Goal: Obtain resource: Obtain resource

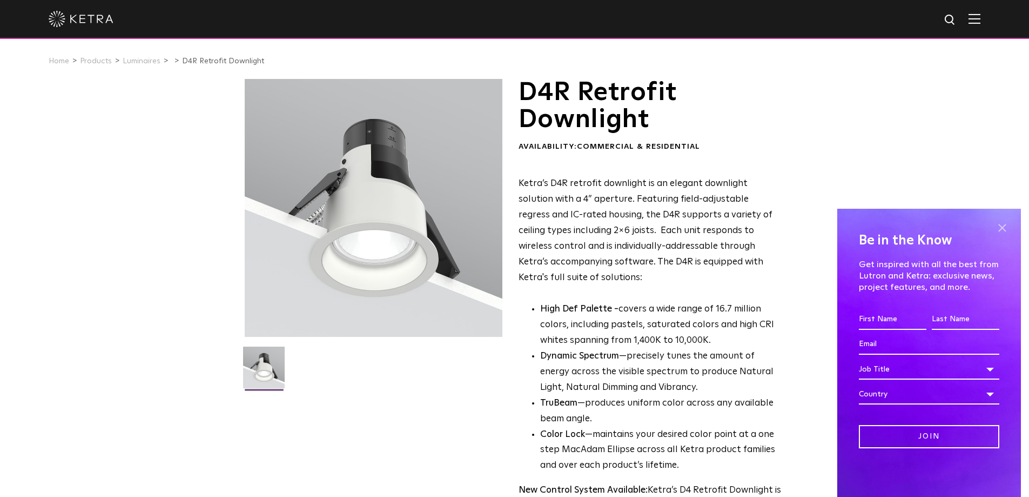
click at [1008, 224] on span at bounding box center [1002, 227] width 16 height 16
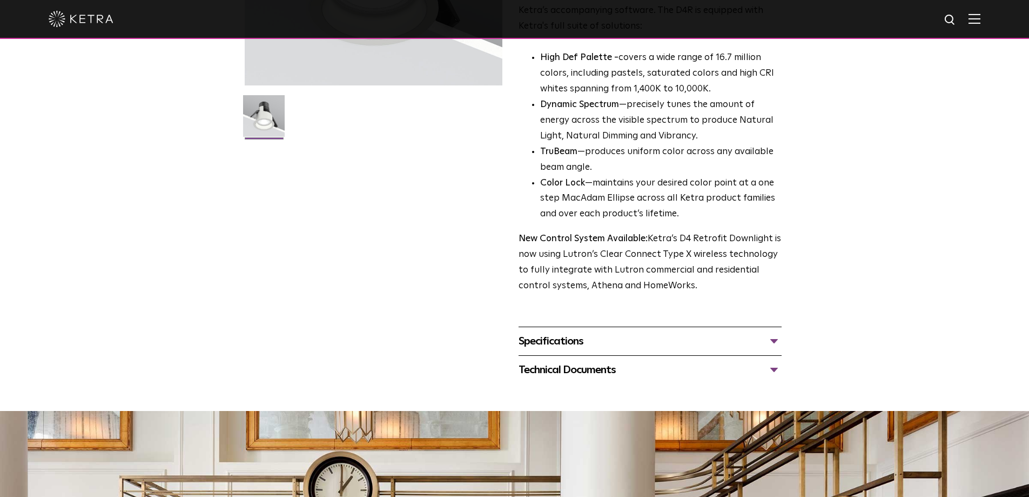
scroll to position [270, 0]
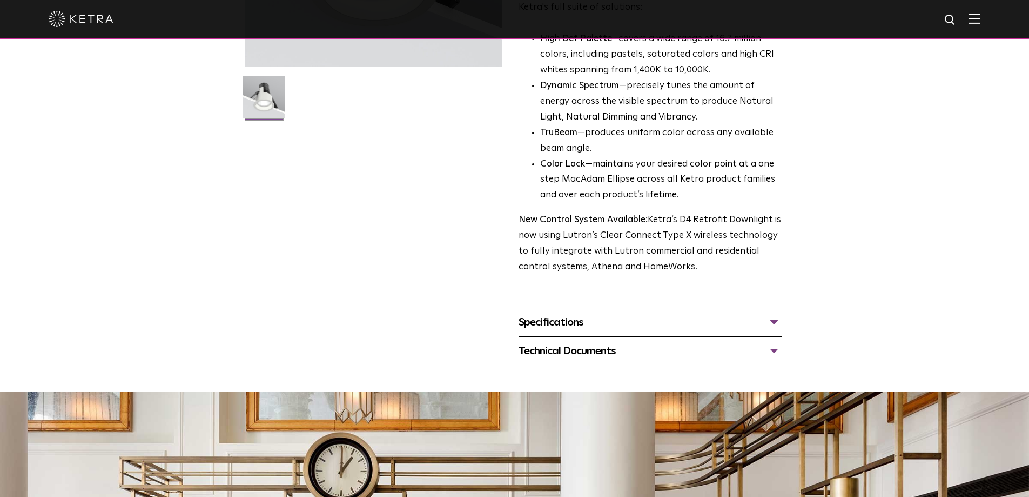
click at [772, 323] on div "Specifications" at bounding box center [650, 321] width 263 height 17
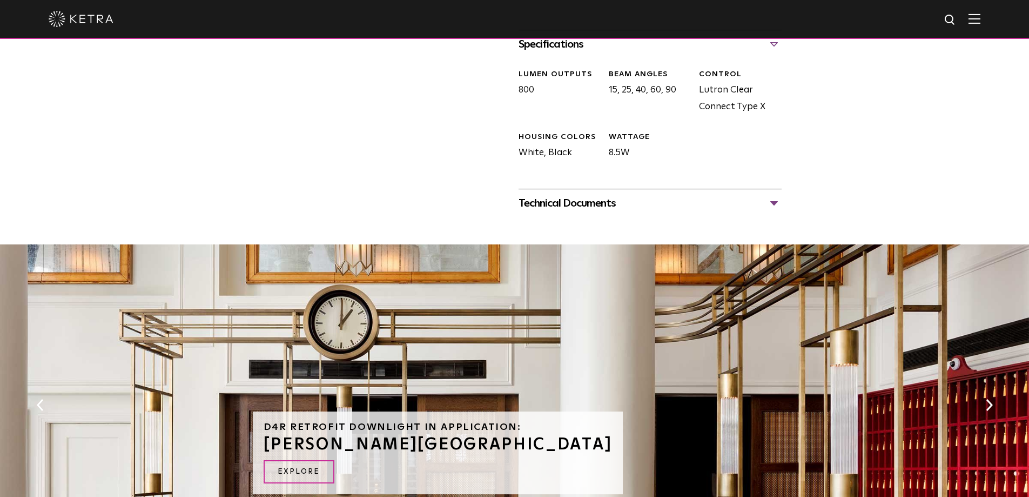
scroll to position [540, 0]
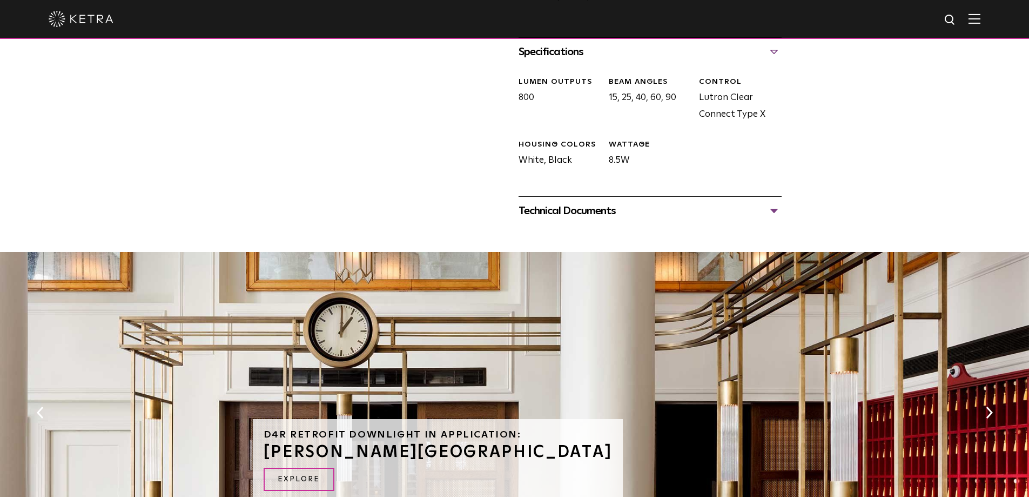
click at [778, 211] on div "Technical Documents" at bounding box center [650, 210] width 263 height 17
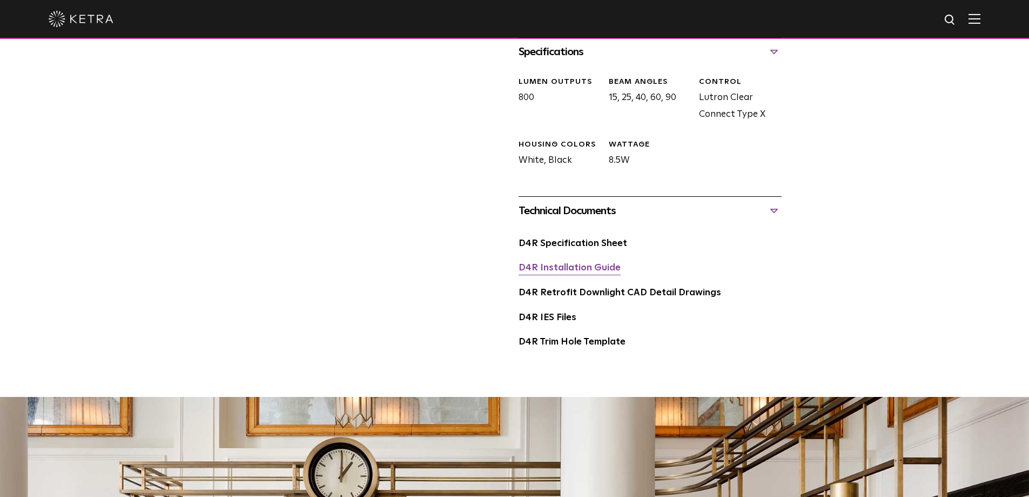
click at [540, 266] on link "D4R Installation Guide" at bounding box center [570, 267] width 102 height 9
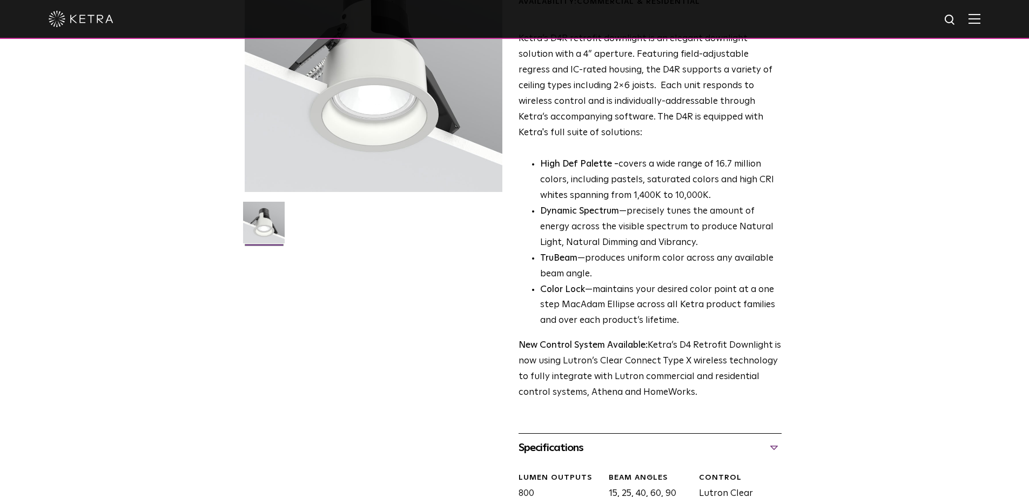
scroll to position [0, 0]
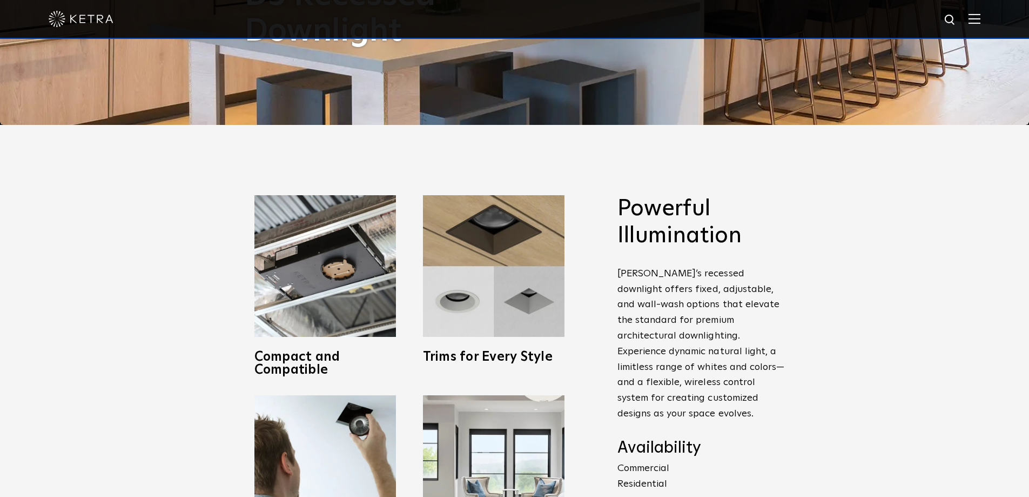
scroll to position [378, 0]
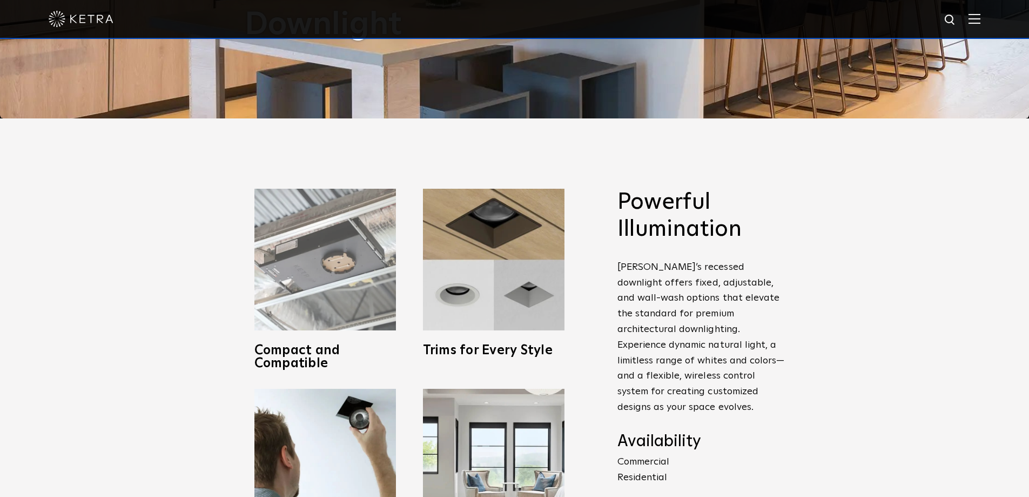
click at [344, 300] on img at bounding box center [325, 260] width 142 height 142
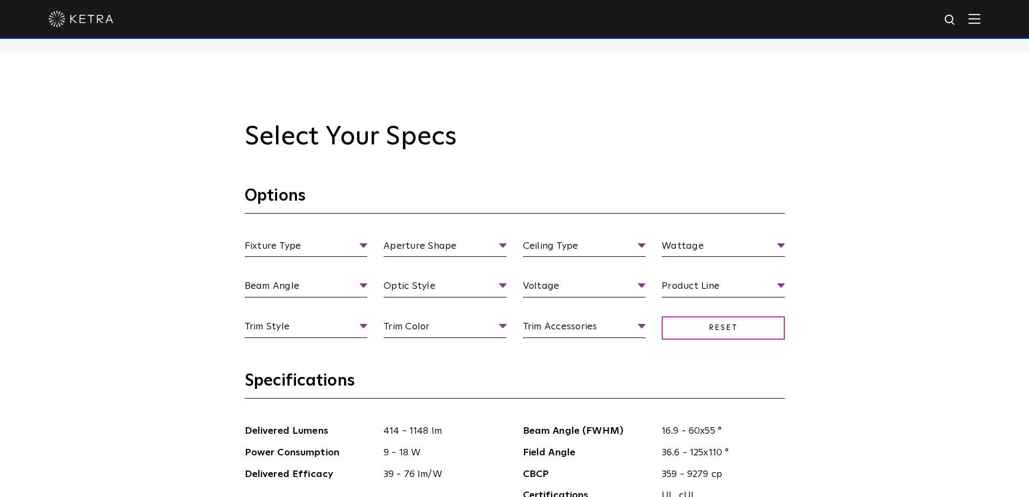
scroll to position [972, 0]
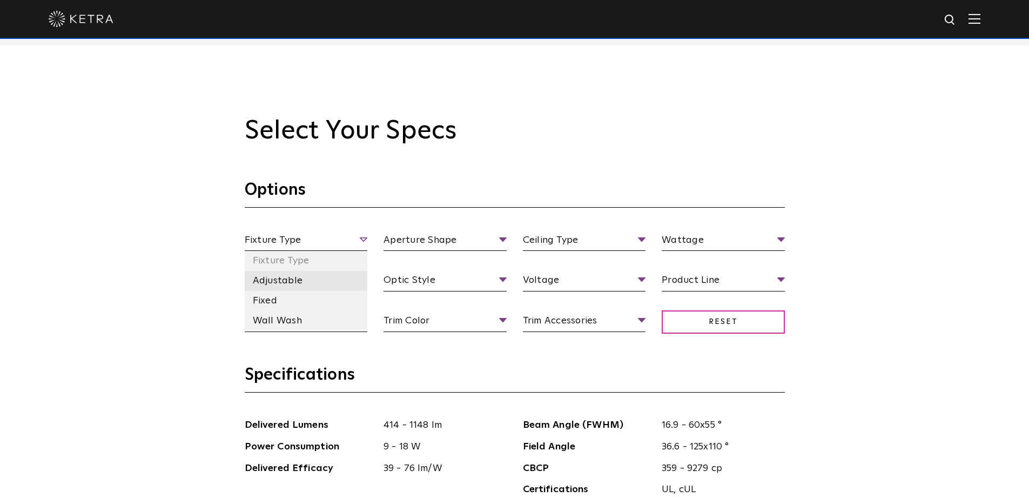
click at [284, 279] on li "Adjustable" at bounding box center [306, 281] width 123 height 20
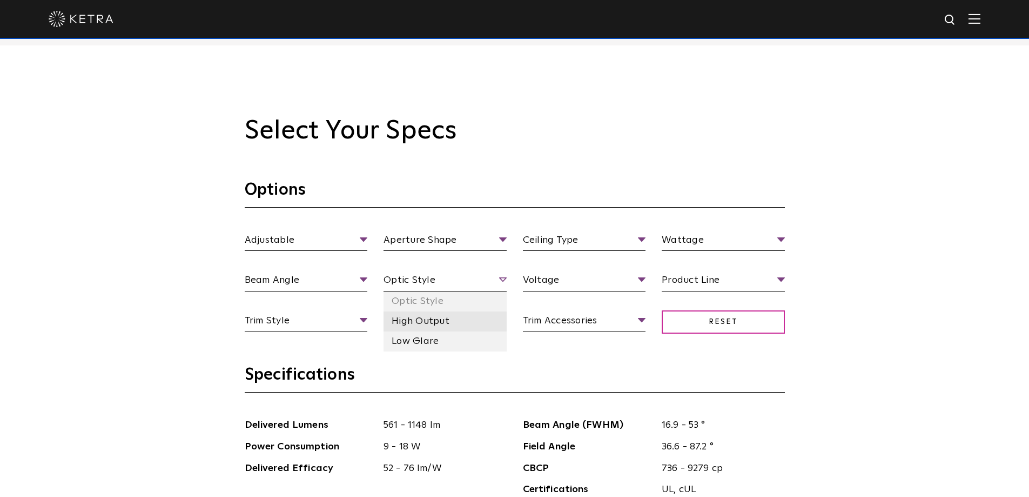
click at [425, 321] on li "High Output" at bounding box center [445, 321] width 123 height 20
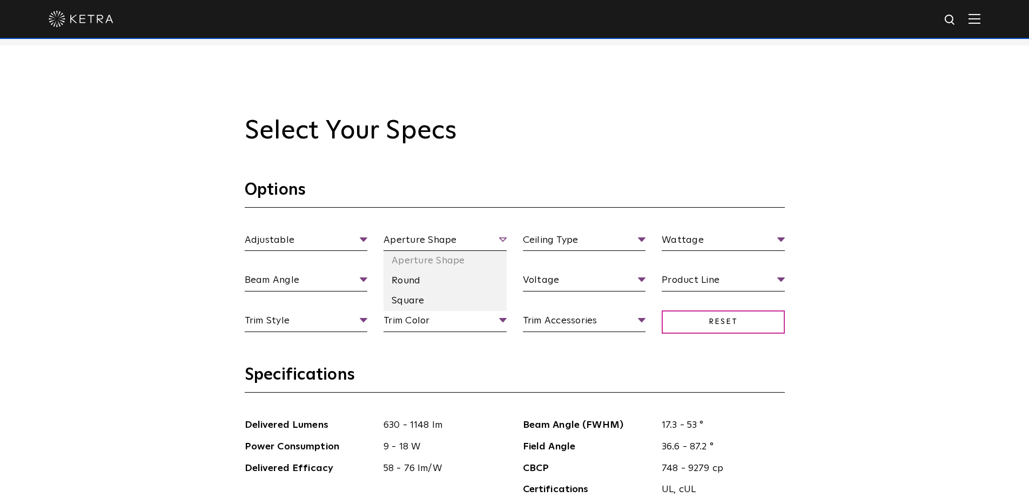
click at [492, 238] on span "Aperture Shape" at bounding box center [445, 241] width 123 height 19
click at [410, 301] on li "Square" at bounding box center [445, 301] width 123 height 20
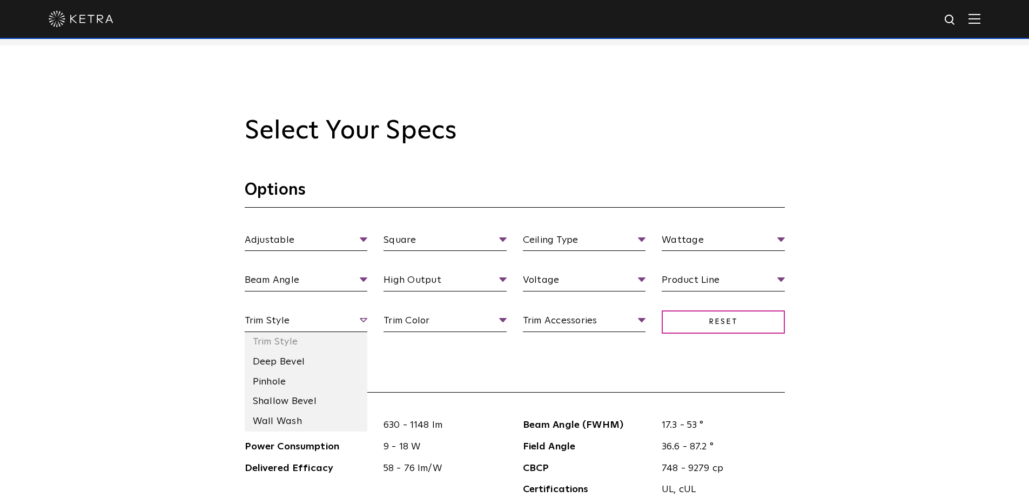
click at [364, 319] on span "Trim Style" at bounding box center [306, 322] width 123 height 19
click at [292, 358] on li "Deep Bevel" at bounding box center [306, 362] width 123 height 20
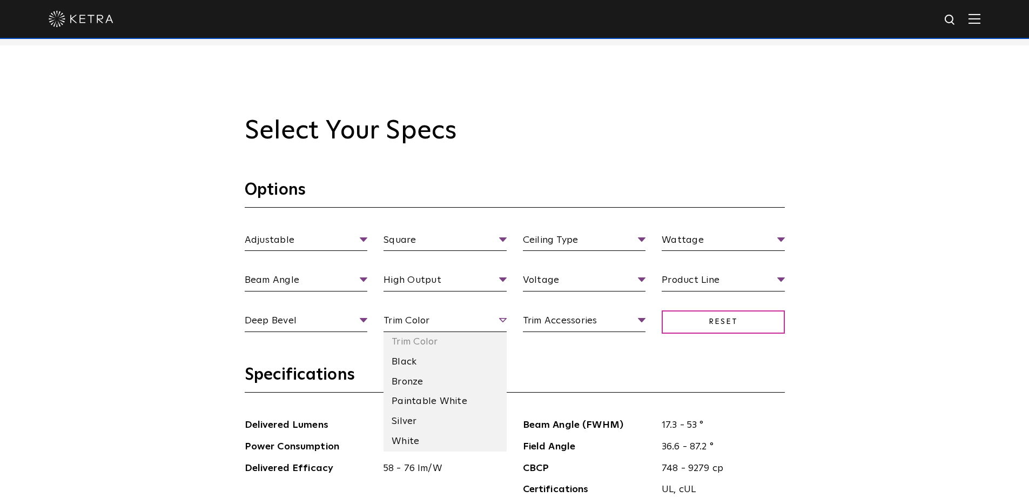
click at [498, 318] on span "Trim Color" at bounding box center [445, 322] width 123 height 19
click at [448, 399] on li "Paintable White" at bounding box center [445, 401] width 123 height 20
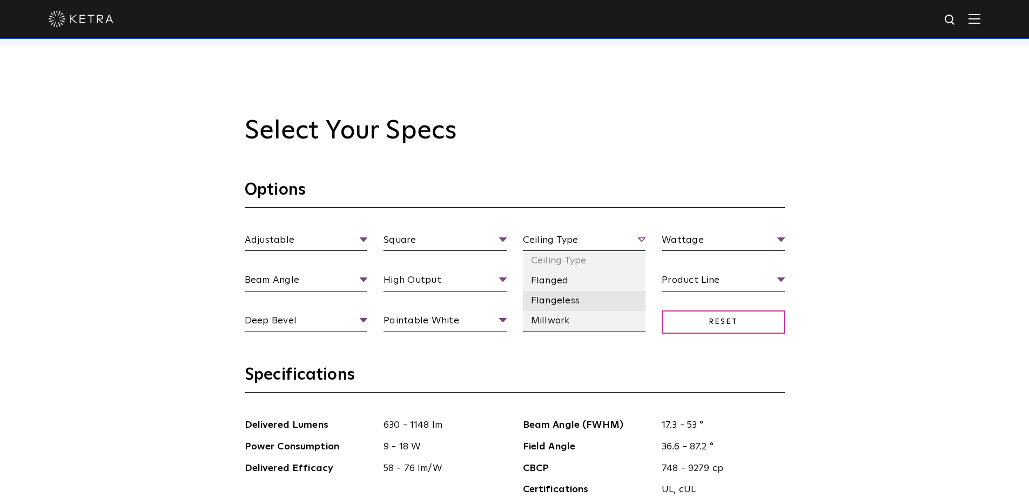
click at [573, 297] on li "Flangeless" at bounding box center [584, 301] width 123 height 20
click at [637, 281] on span "Voltage" at bounding box center [584, 281] width 123 height 19
click at [551, 315] on li "120 V" at bounding box center [584, 321] width 123 height 20
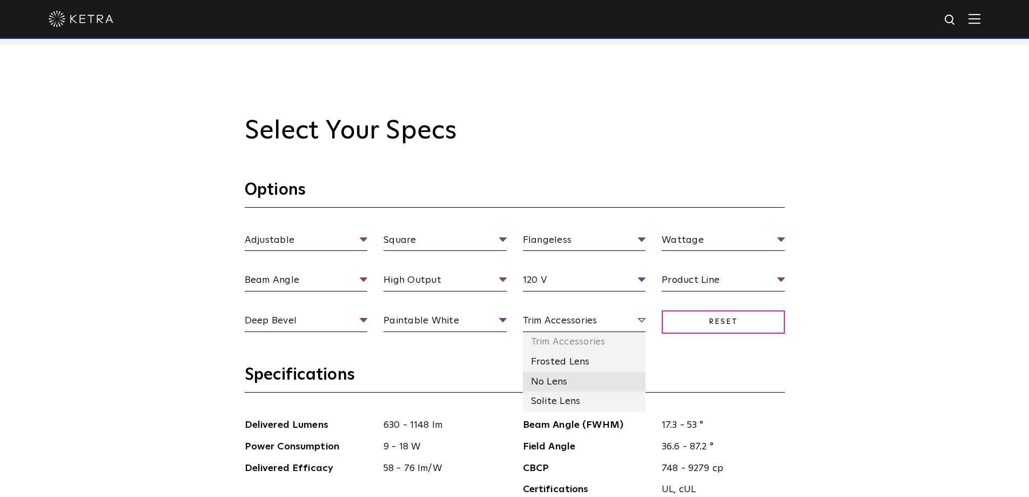
click at [570, 378] on li "No Lens" at bounding box center [584, 382] width 123 height 20
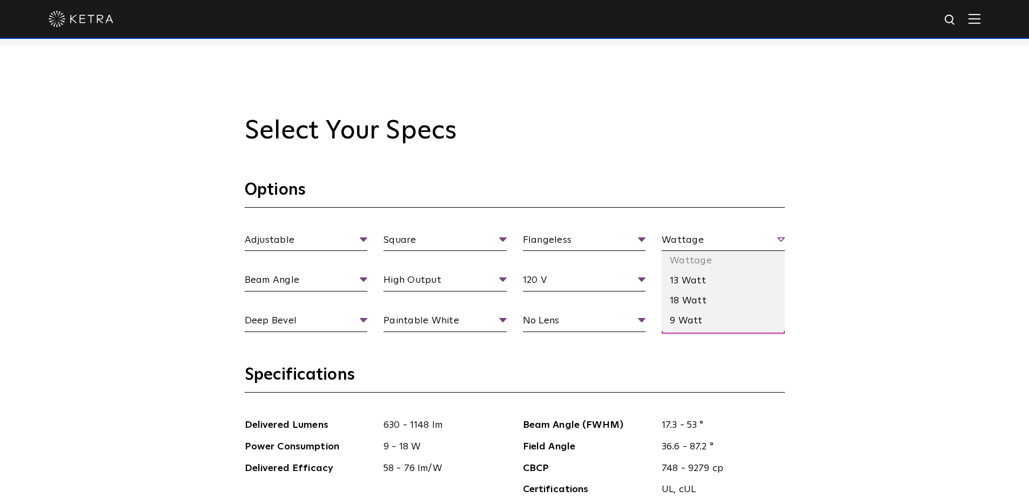
click at [781, 244] on span "Wattage" at bounding box center [723, 241] width 123 height 19
click at [706, 301] on li "18 Watt" at bounding box center [723, 301] width 123 height 20
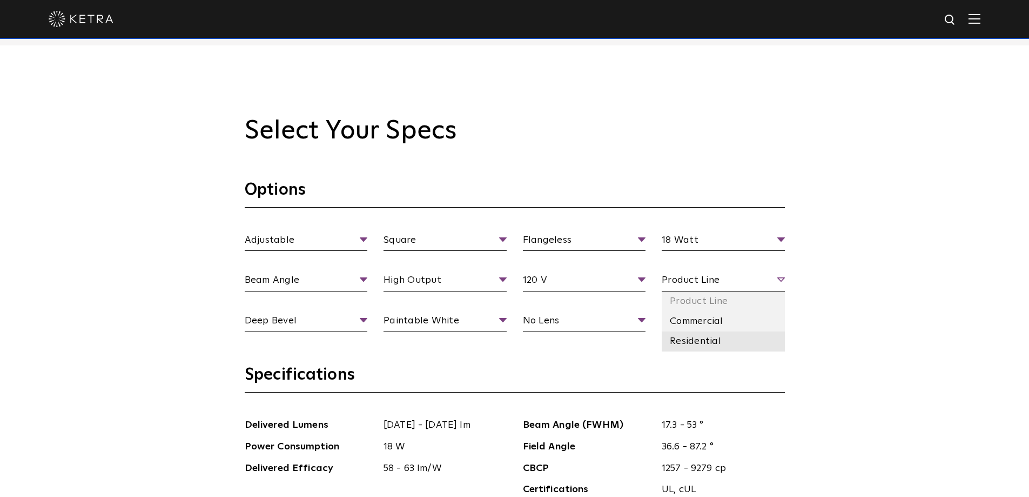
click at [690, 347] on li "Residential" at bounding box center [723, 341] width 123 height 20
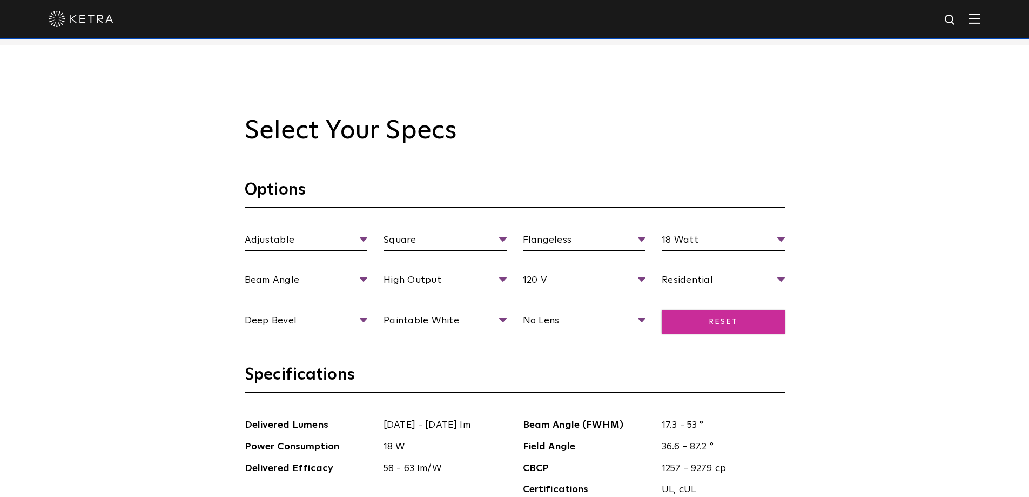
click at [707, 326] on span "Reset" at bounding box center [723, 321] width 123 height 23
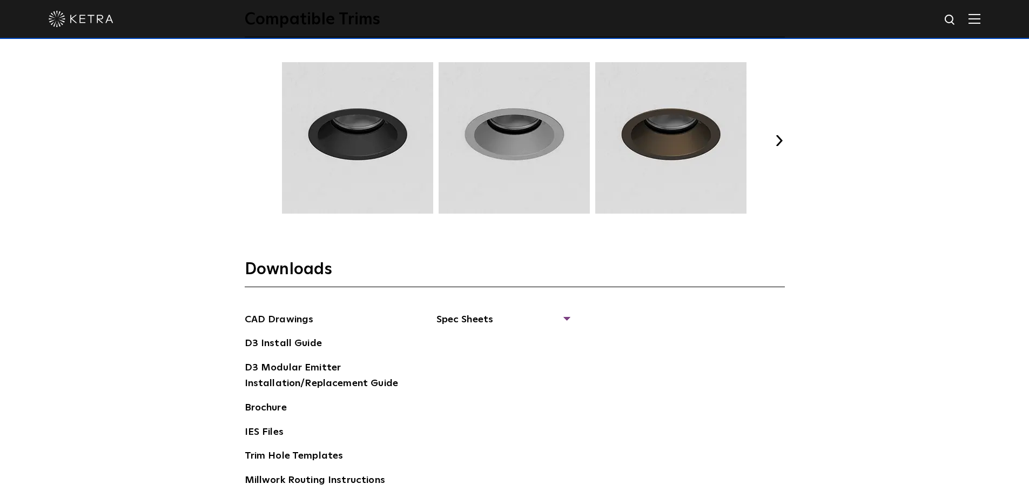
scroll to position [1567, 0]
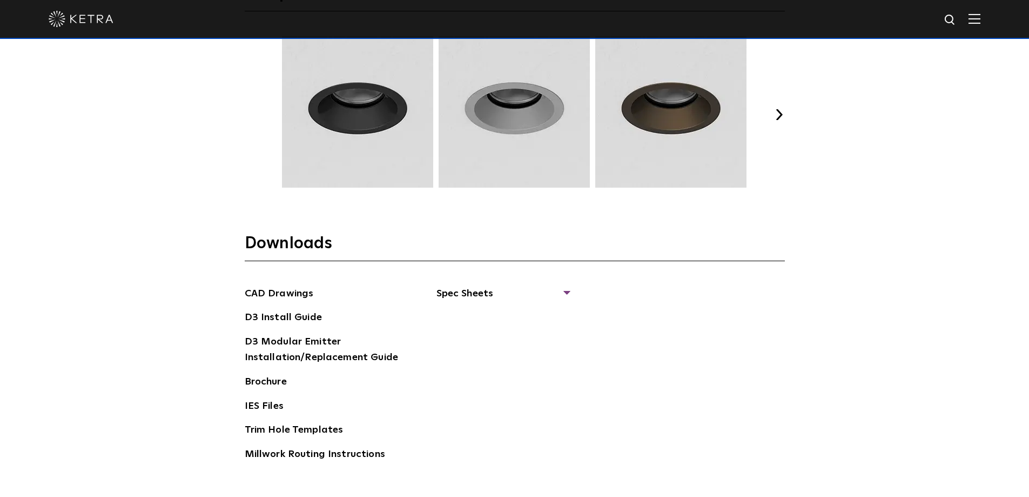
click at [780, 115] on button "Next" at bounding box center [779, 114] width 11 height 11
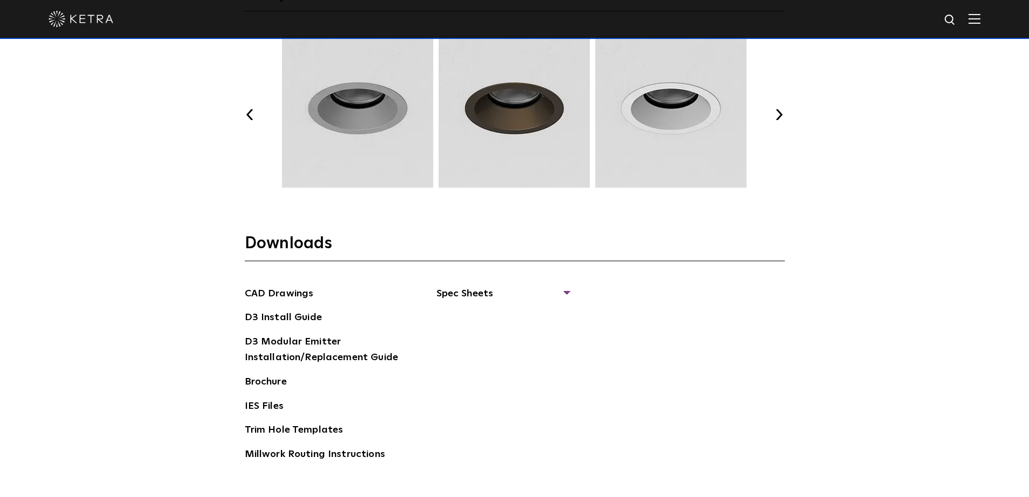
click at [777, 116] on button "Next" at bounding box center [779, 114] width 11 height 11
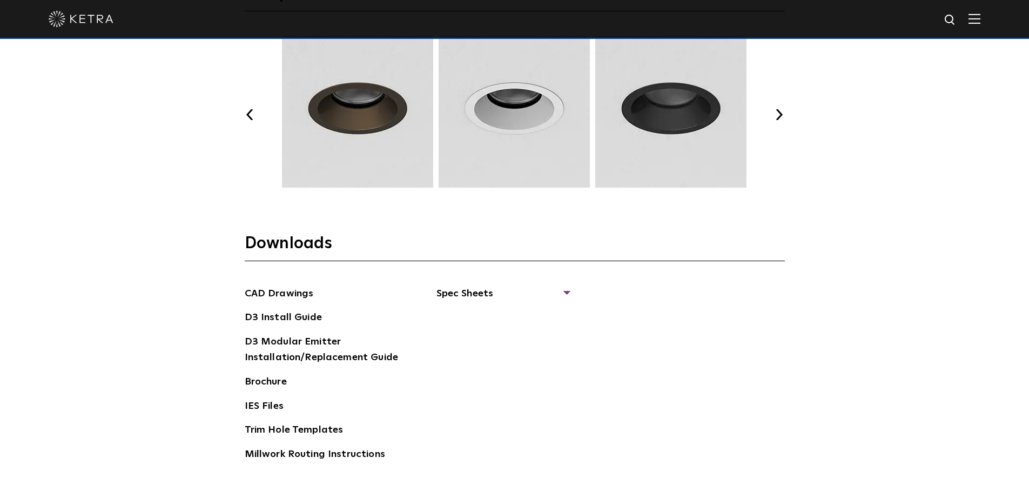
click at [775, 116] on button "Next" at bounding box center [779, 114] width 11 height 11
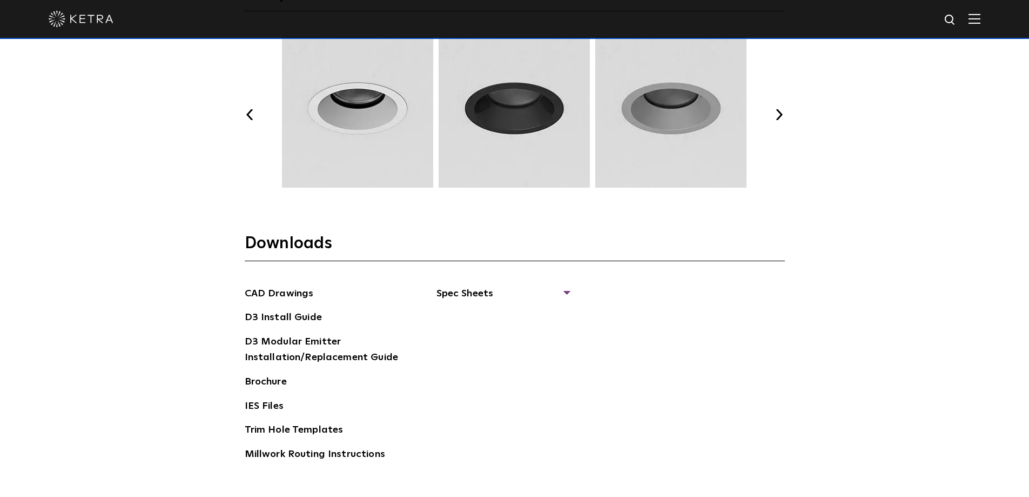
click at [774, 116] on button "Next" at bounding box center [779, 114] width 11 height 11
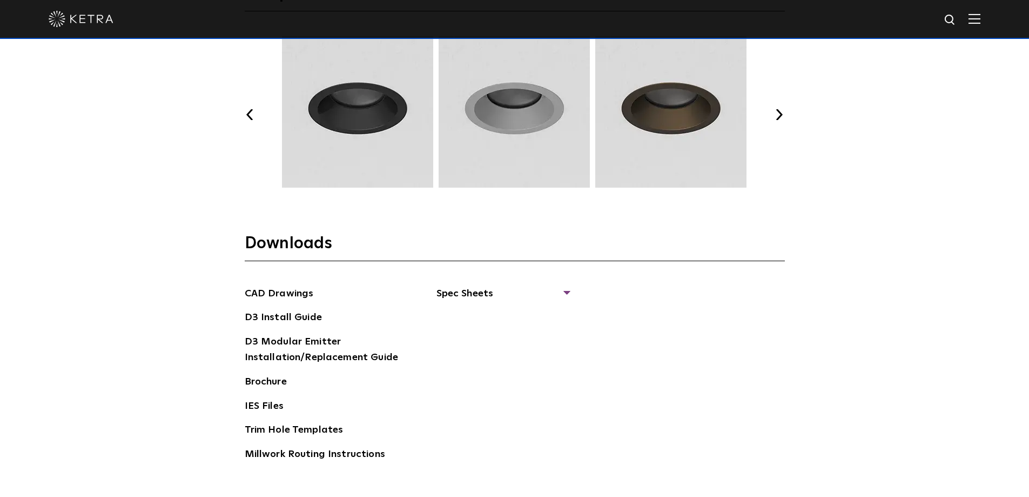
click at [774, 116] on button "Next" at bounding box center [779, 114] width 11 height 11
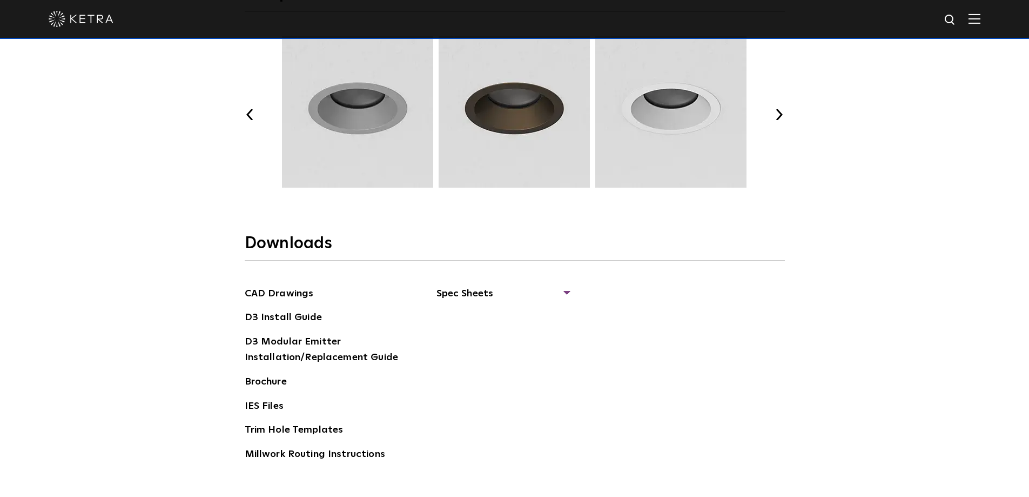
click at [774, 116] on button "Next" at bounding box center [779, 114] width 11 height 11
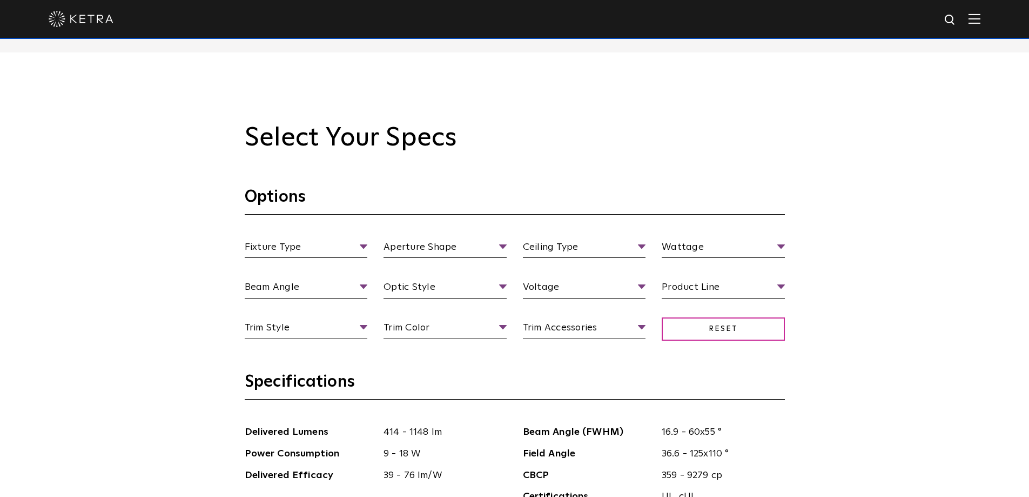
scroll to position [810, 0]
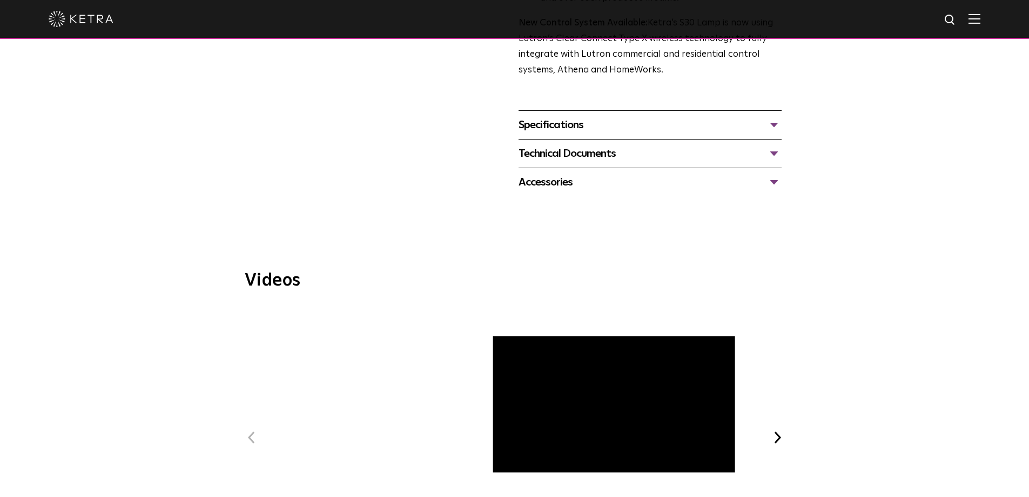
scroll to position [432, 0]
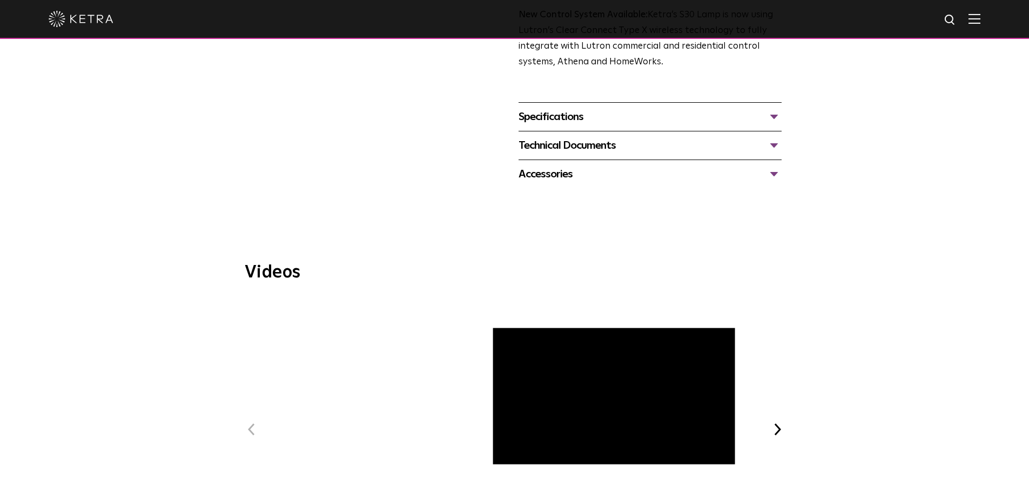
click at [770, 144] on div "Technical Documents" at bounding box center [650, 145] width 263 height 17
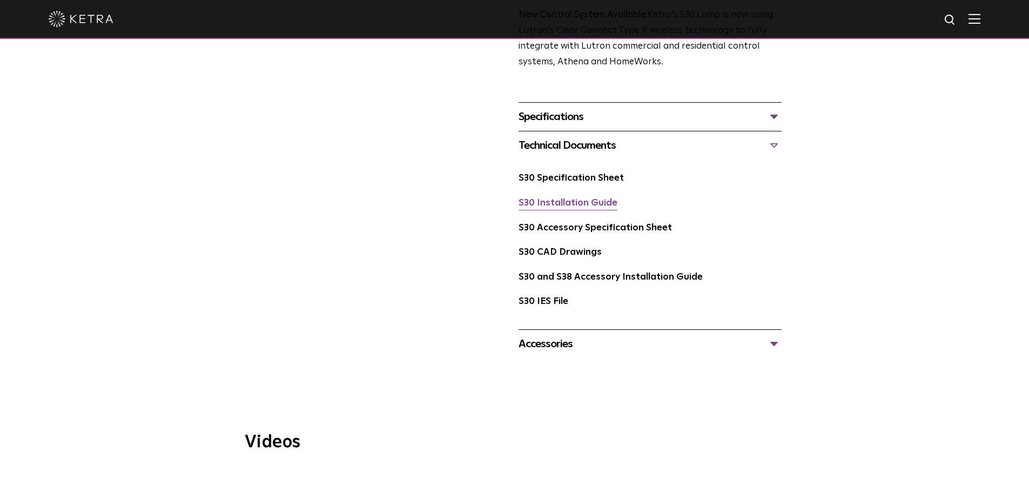
click at [577, 206] on link "S30 Installation Guide" at bounding box center [568, 202] width 99 height 9
click at [593, 176] on link "S30 Specification Sheet" at bounding box center [571, 177] width 105 height 9
click at [561, 280] on link "S30 and S38 Accessory Installation Guide" at bounding box center [611, 276] width 184 height 9
click at [552, 235] on div "S30 Accessory Specification Sheet" at bounding box center [650, 232] width 263 height 25
click at [549, 226] on link "S30 Accessory Specification Sheet" at bounding box center [595, 227] width 153 height 9
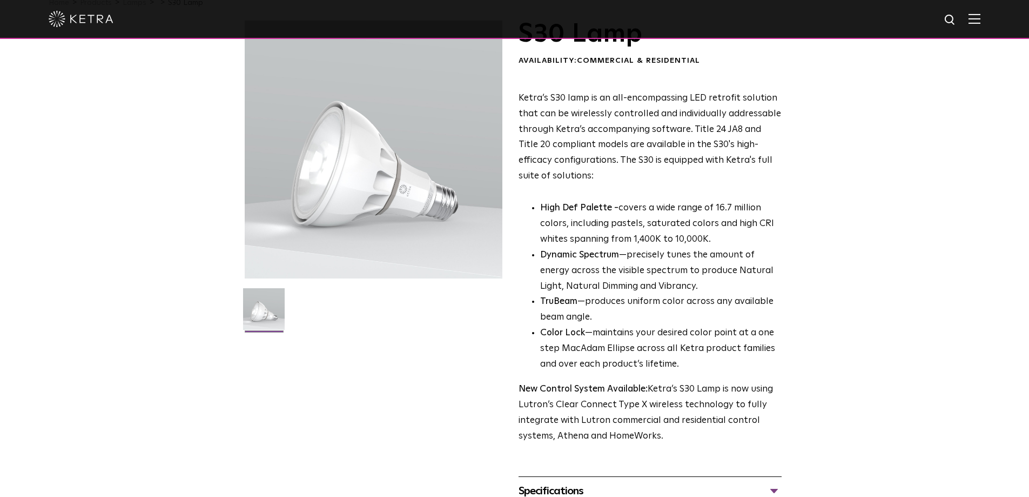
scroll to position [0, 0]
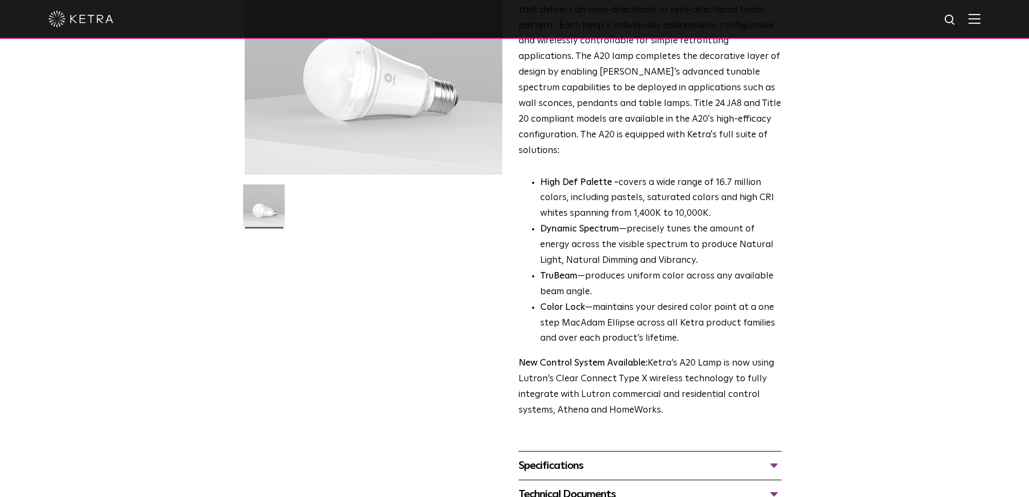
scroll to position [216, 0]
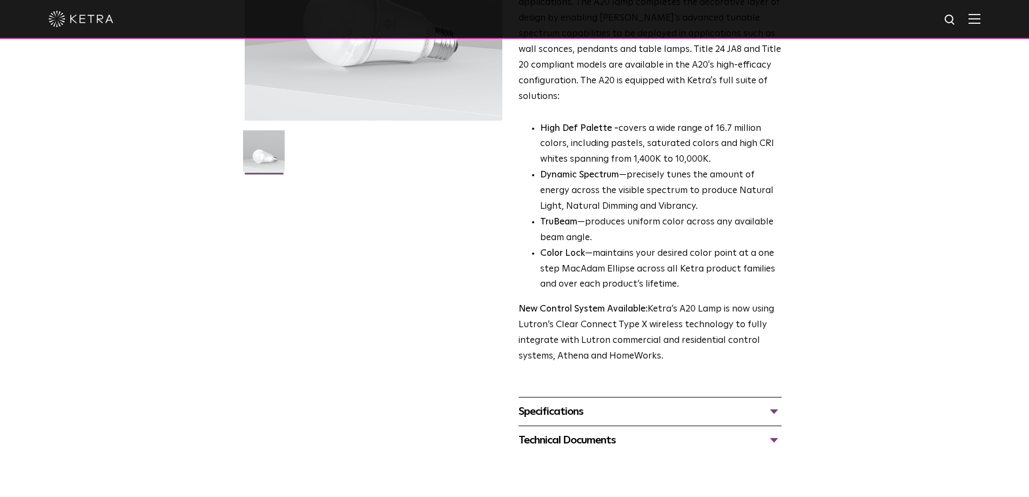
click at [775, 431] on div "Technical Documents" at bounding box center [650, 439] width 263 height 17
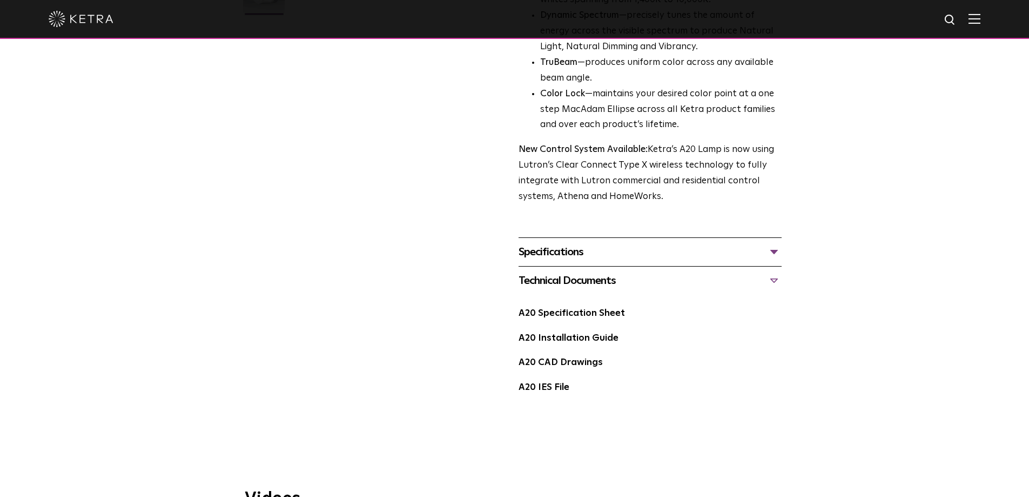
scroll to position [378, 0]
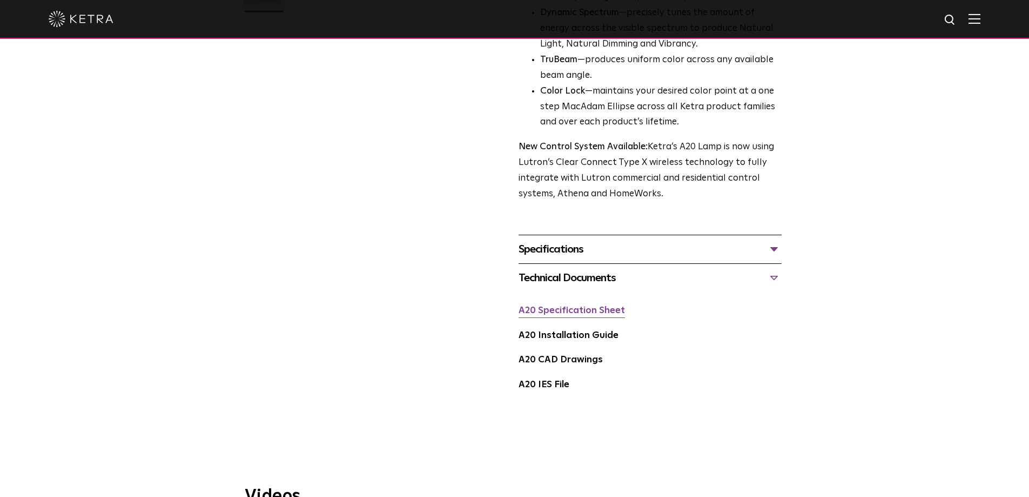
click at [573, 306] on link "A20 Specification Sheet" at bounding box center [572, 310] width 106 height 9
click at [567, 331] on link "A20 Installation Guide" at bounding box center [569, 335] width 100 height 9
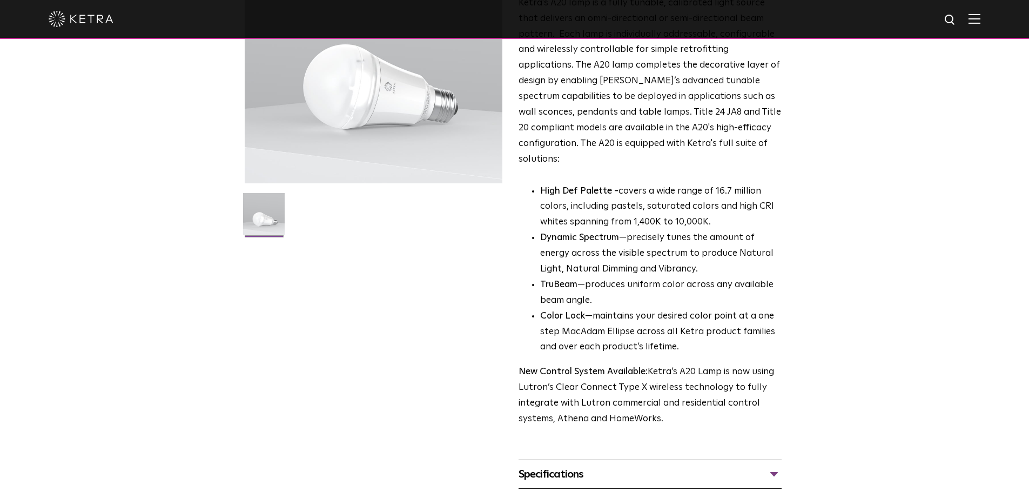
scroll to position [0, 0]
